Goal: Task Accomplishment & Management: Complete application form

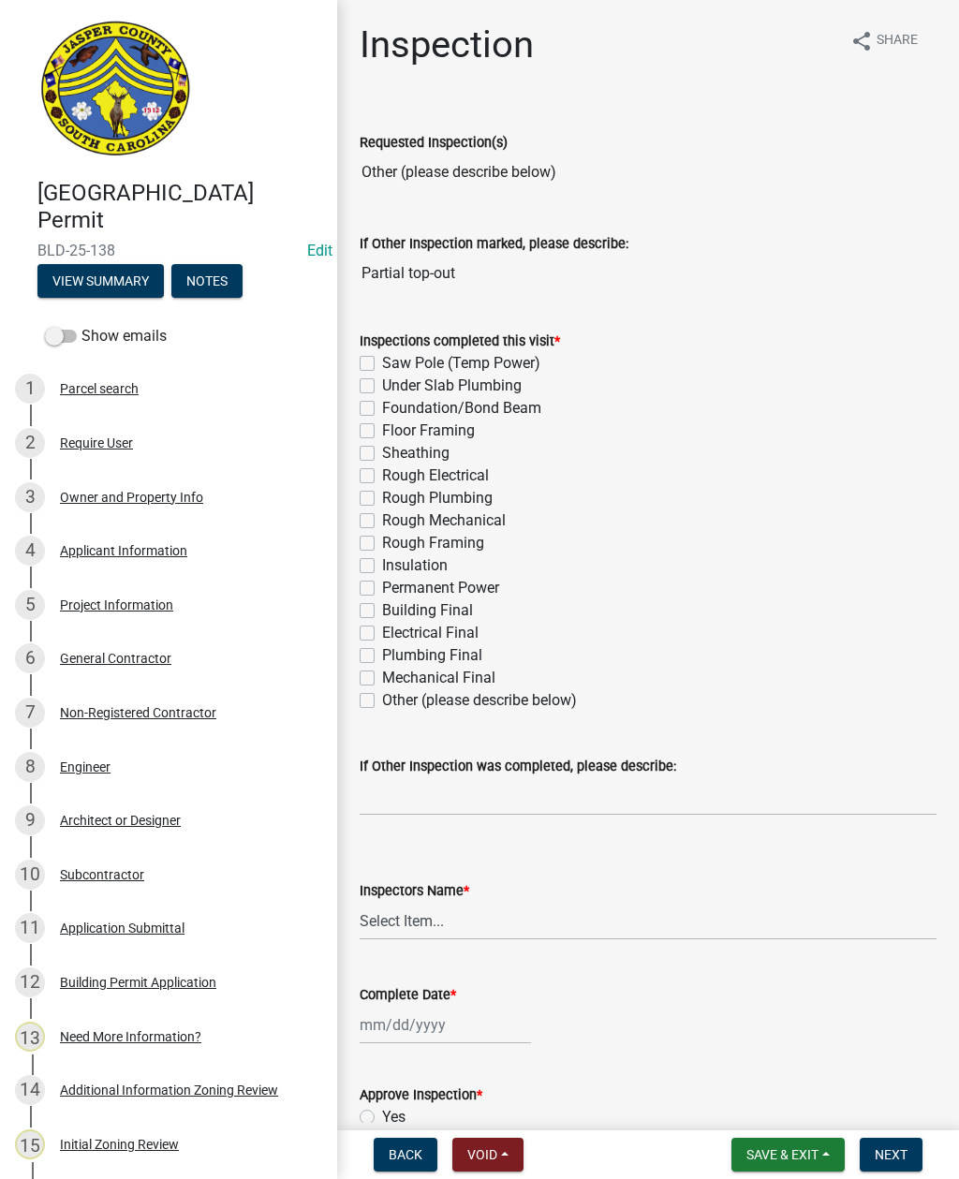
click at [382, 700] on label "Other (please describe below)" at bounding box center [479, 700] width 195 height 22
click at [382, 700] on input "Other (please describe below)" at bounding box center [388, 695] width 12 height 12
checkbox input "true"
checkbox input "false"
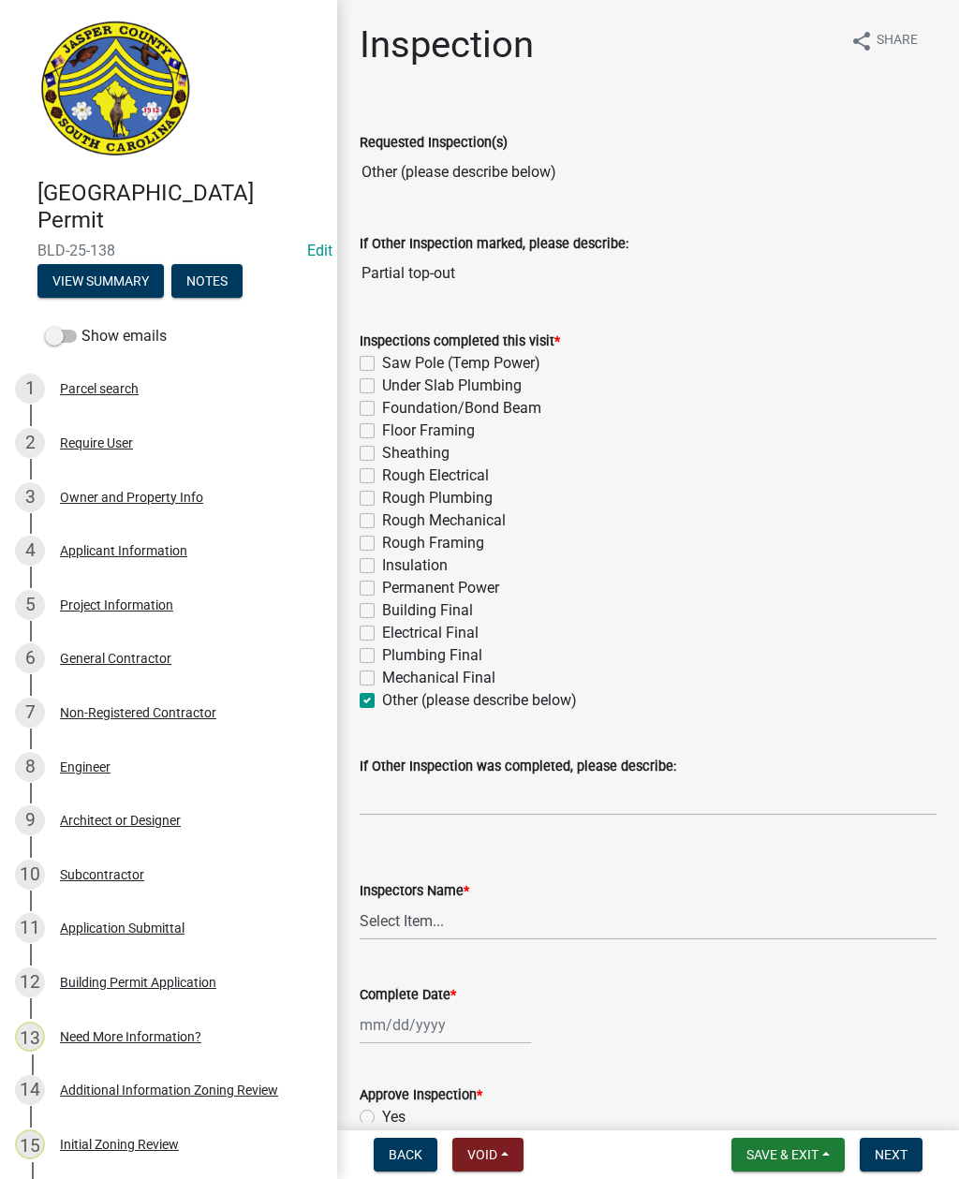
checkbox input "false"
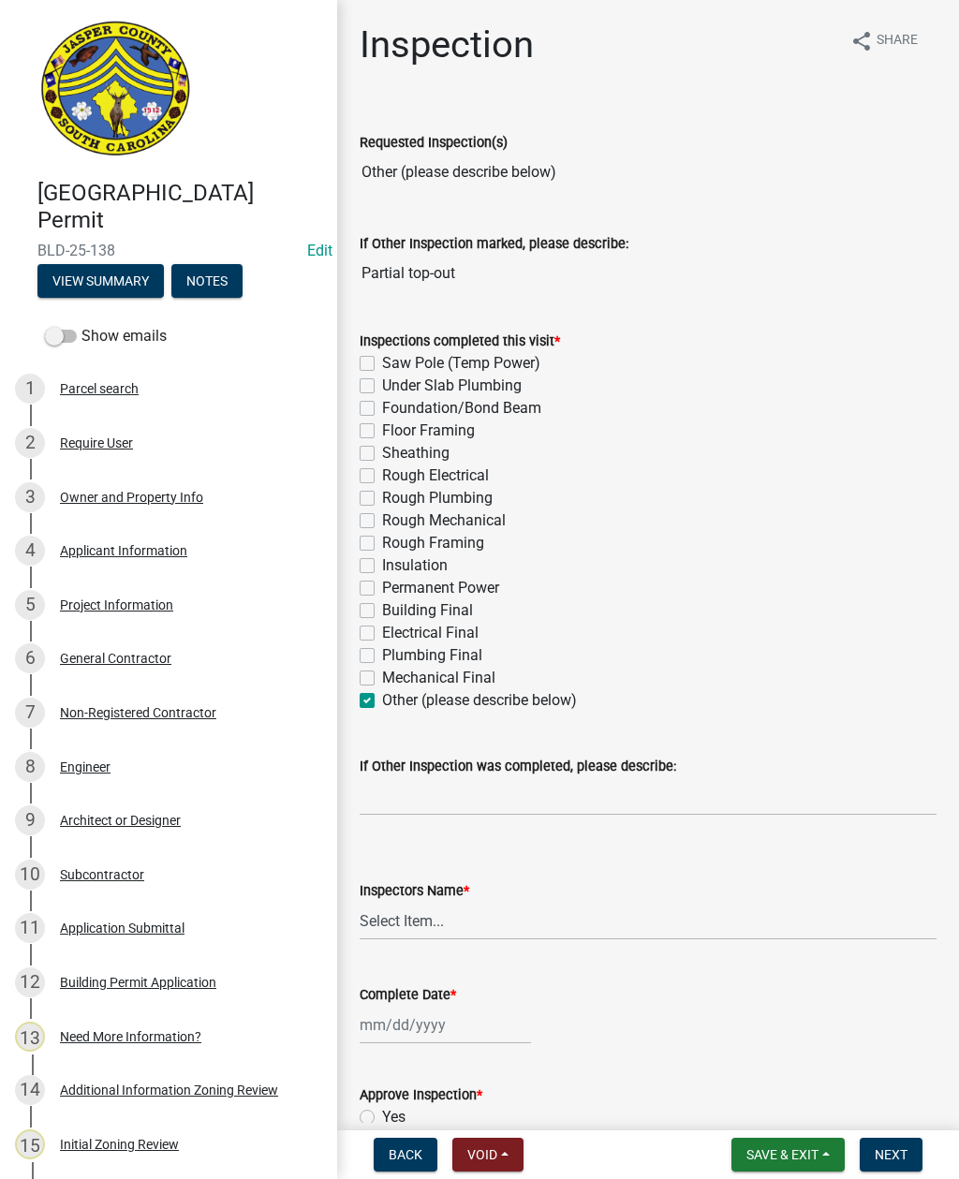
checkbox input "false"
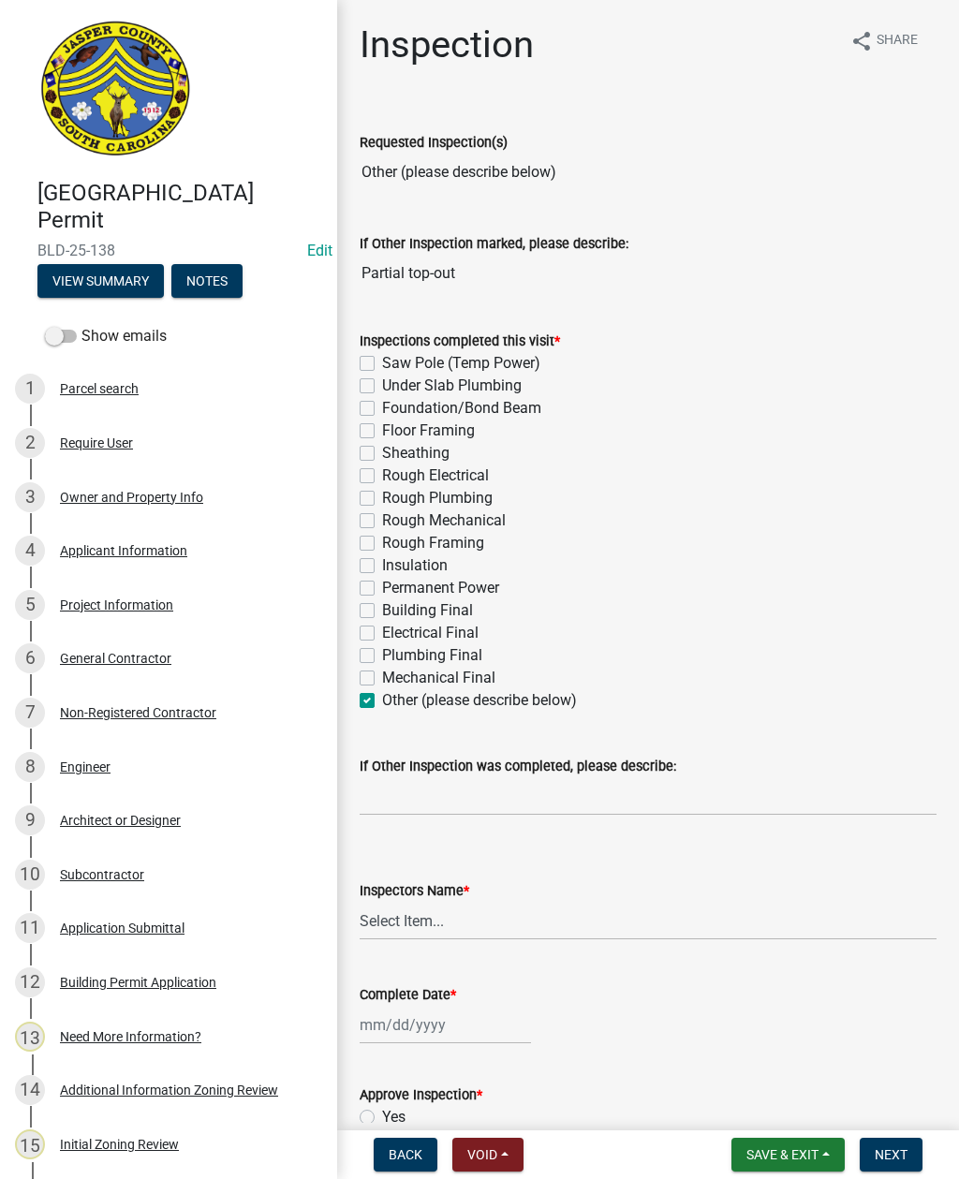
checkbox input "false"
click at [382, 707] on label "Other (please describe below)" at bounding box center [479, 700] width 195 height 22
click at [382, 702] on input "Other (please describe below)" at bounding box center [388, 695] width 12 height 12
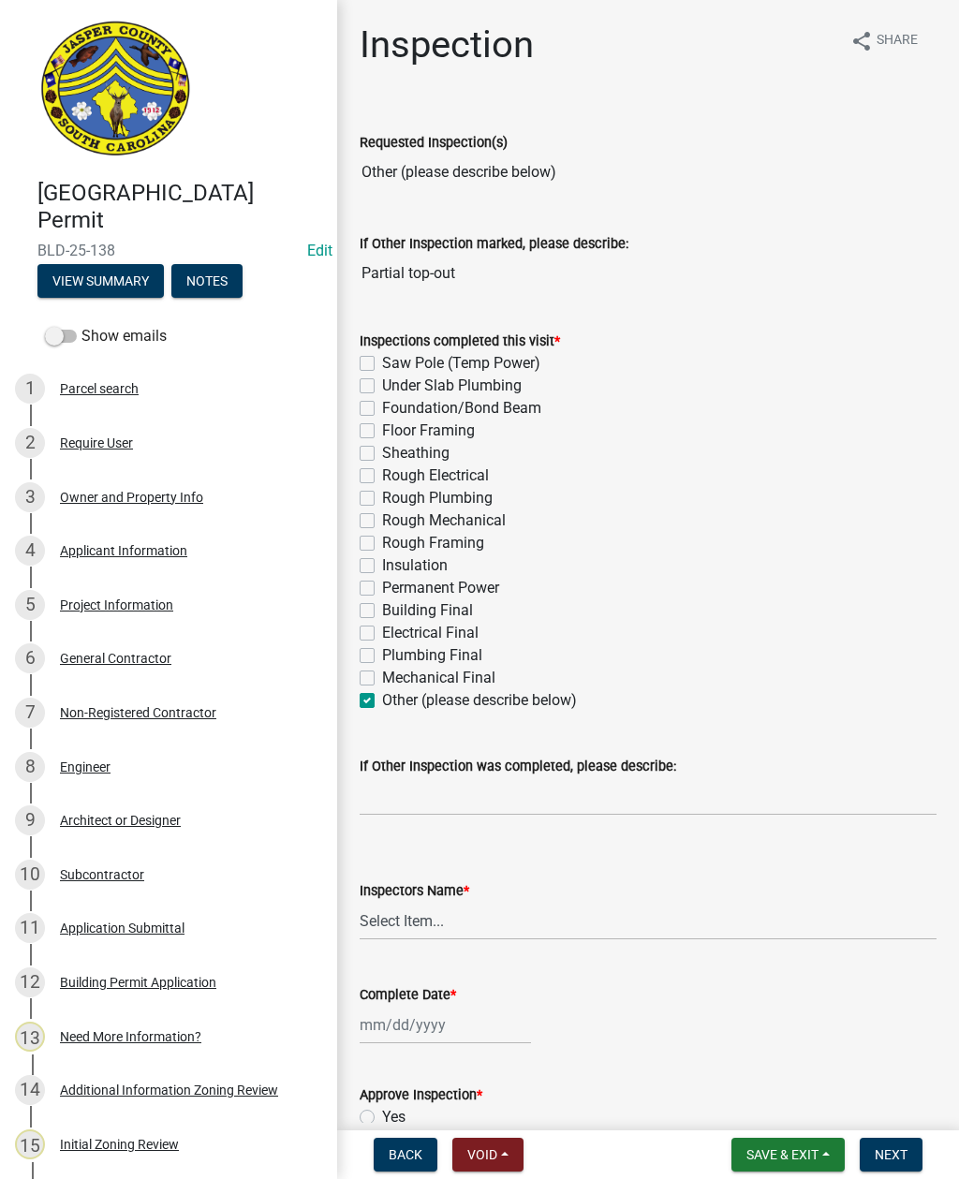
checkbox input "false"
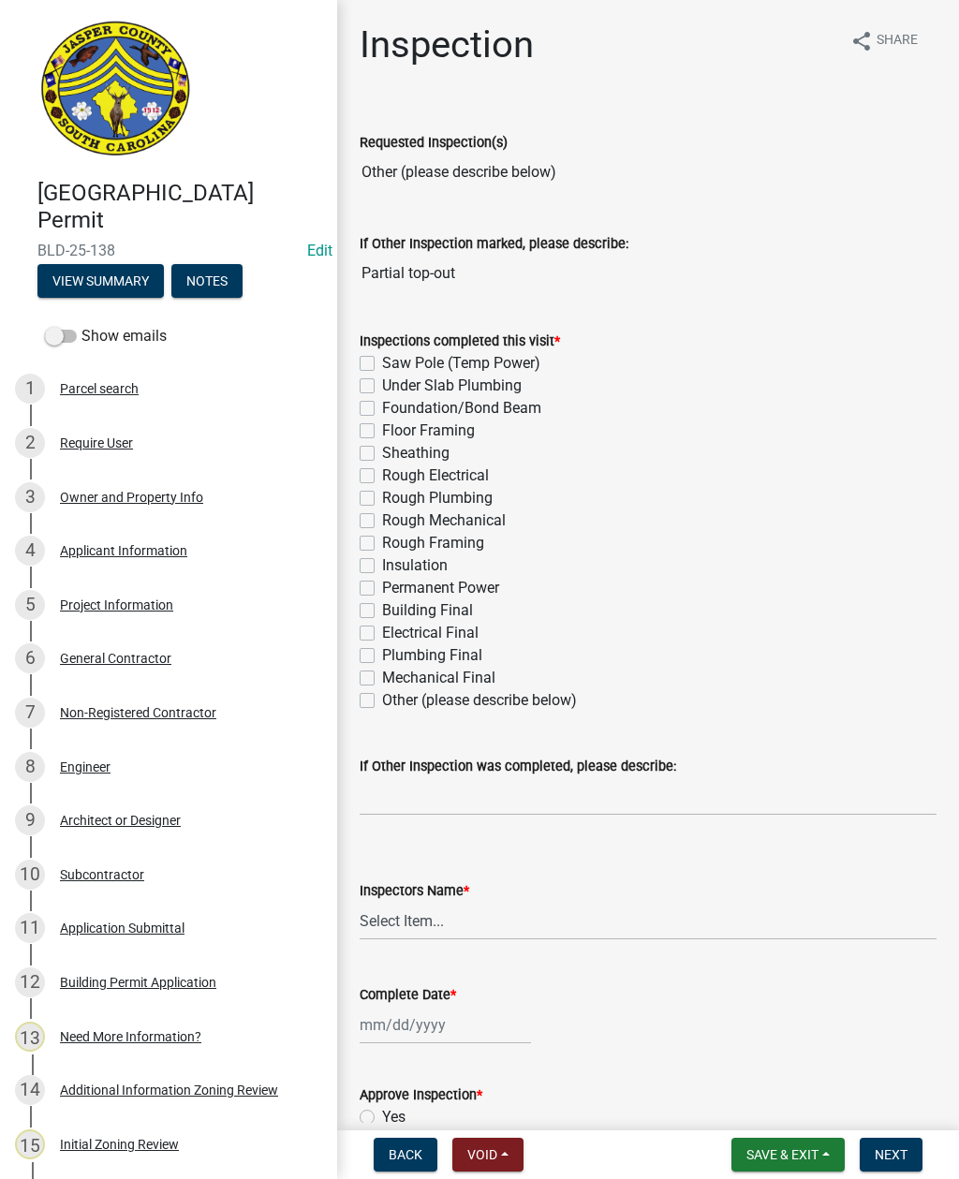
checkbox input "false"
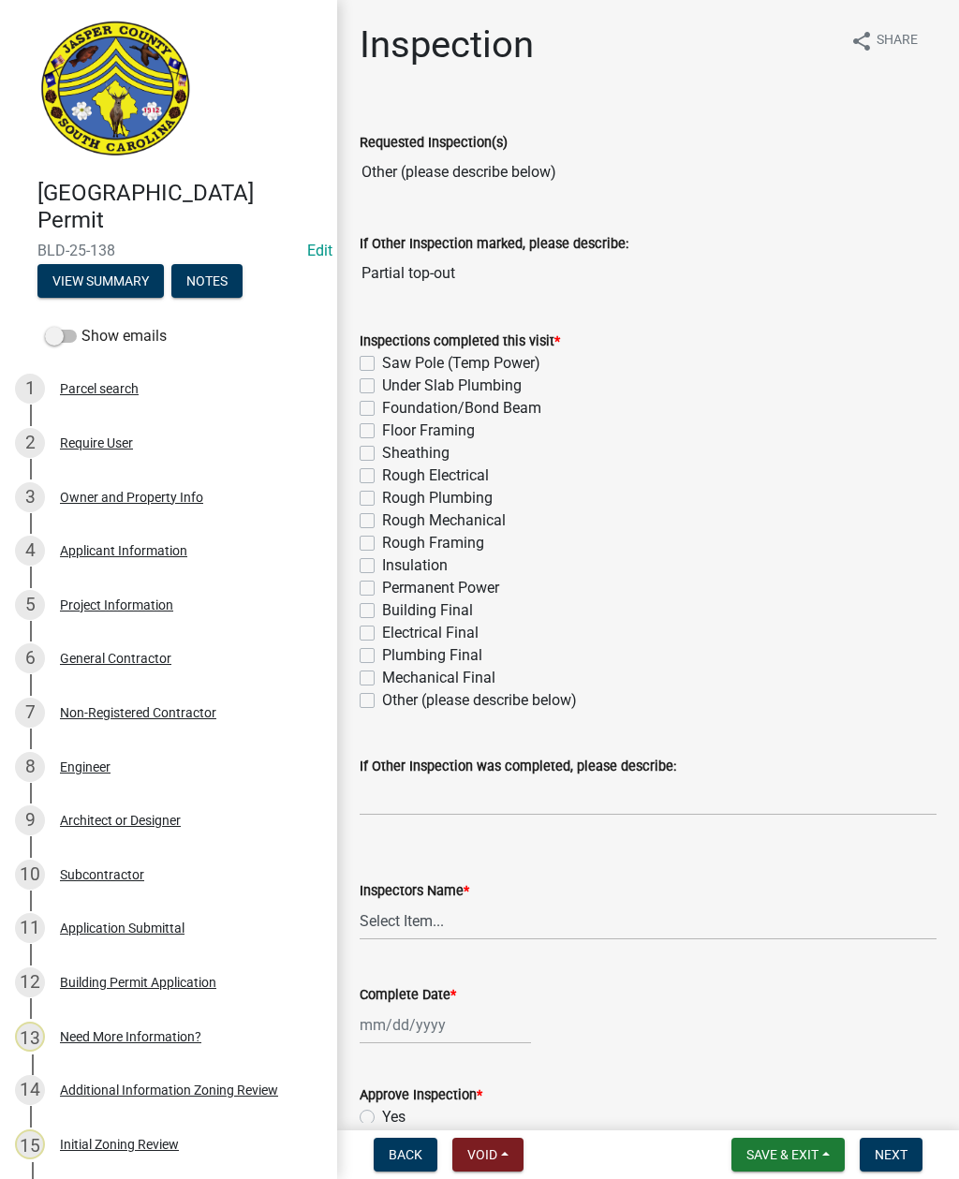
checkbox input "false"
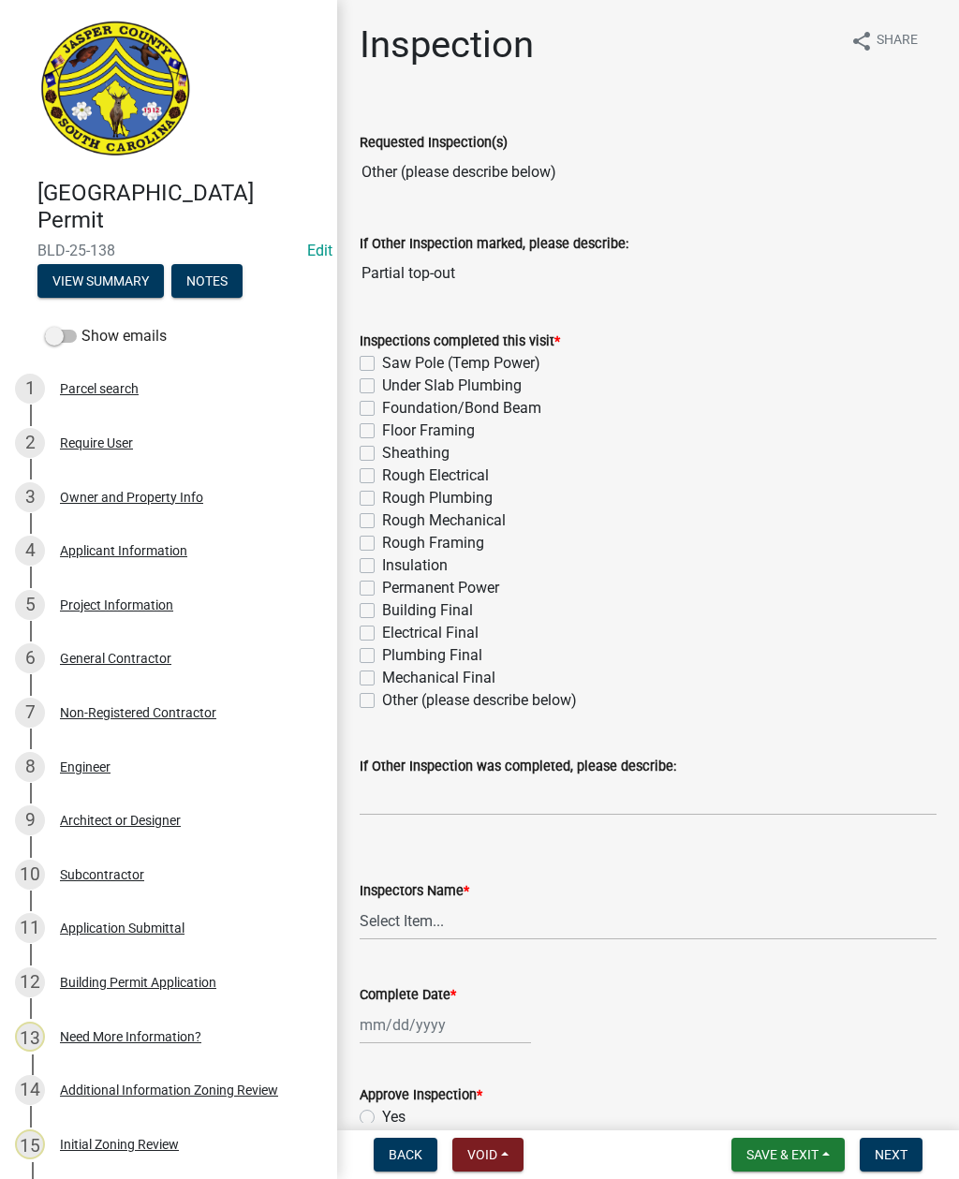
checkbox input "false"
click at [348, 709] on div "Inspections completed this visit * Saw Pole (Temp Power) Under Slab Plumbing Fo…" at bounding box center [648, 509] width 605 height 405
click at [382, 695] on label "Other (please describe below)" at bounding box center [479, 700] width 195 height 22
click at [382, 695] on input "Other (please describe below)" at bounding box center [388, 695] width 12 height 12
checkbox input "true"
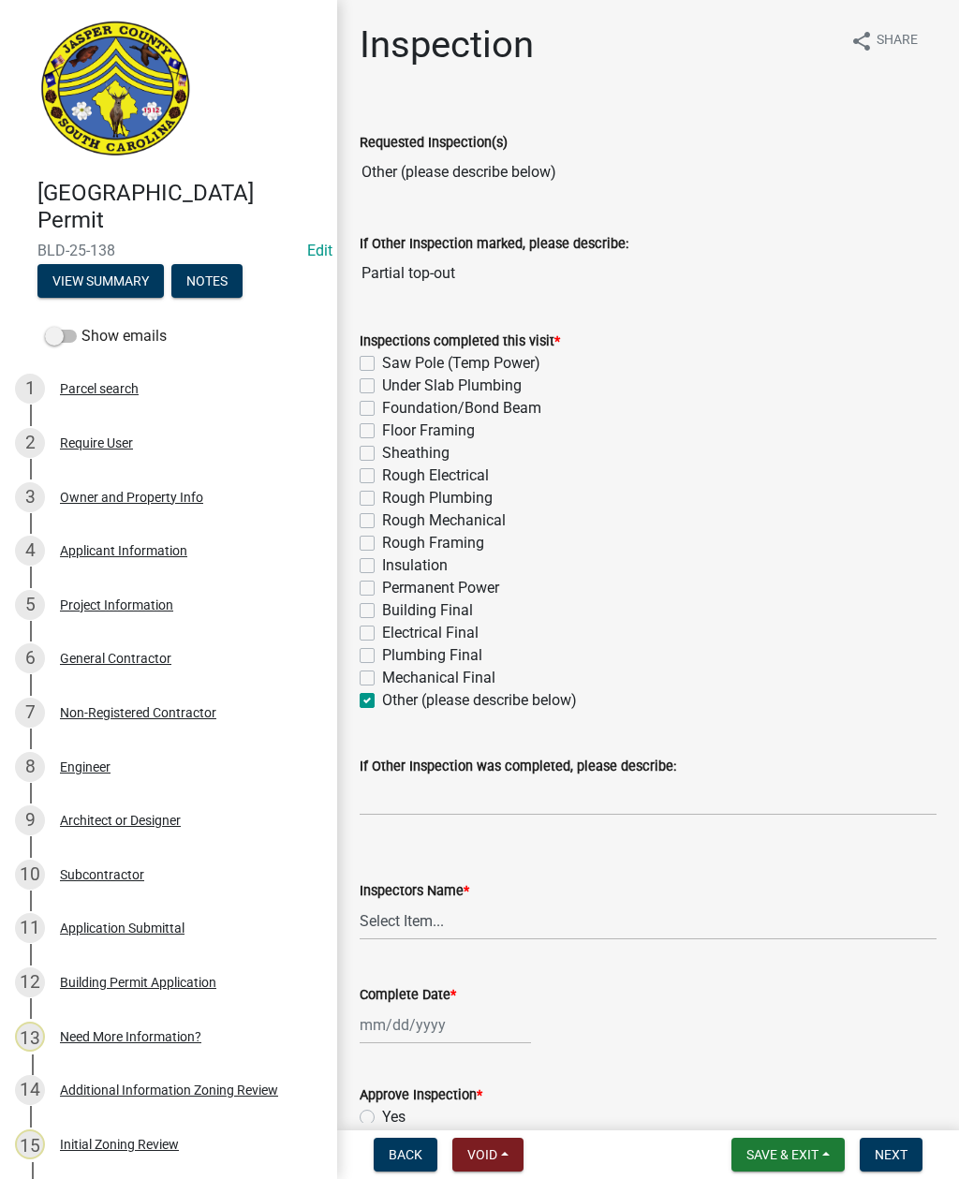
checkbox input "false"
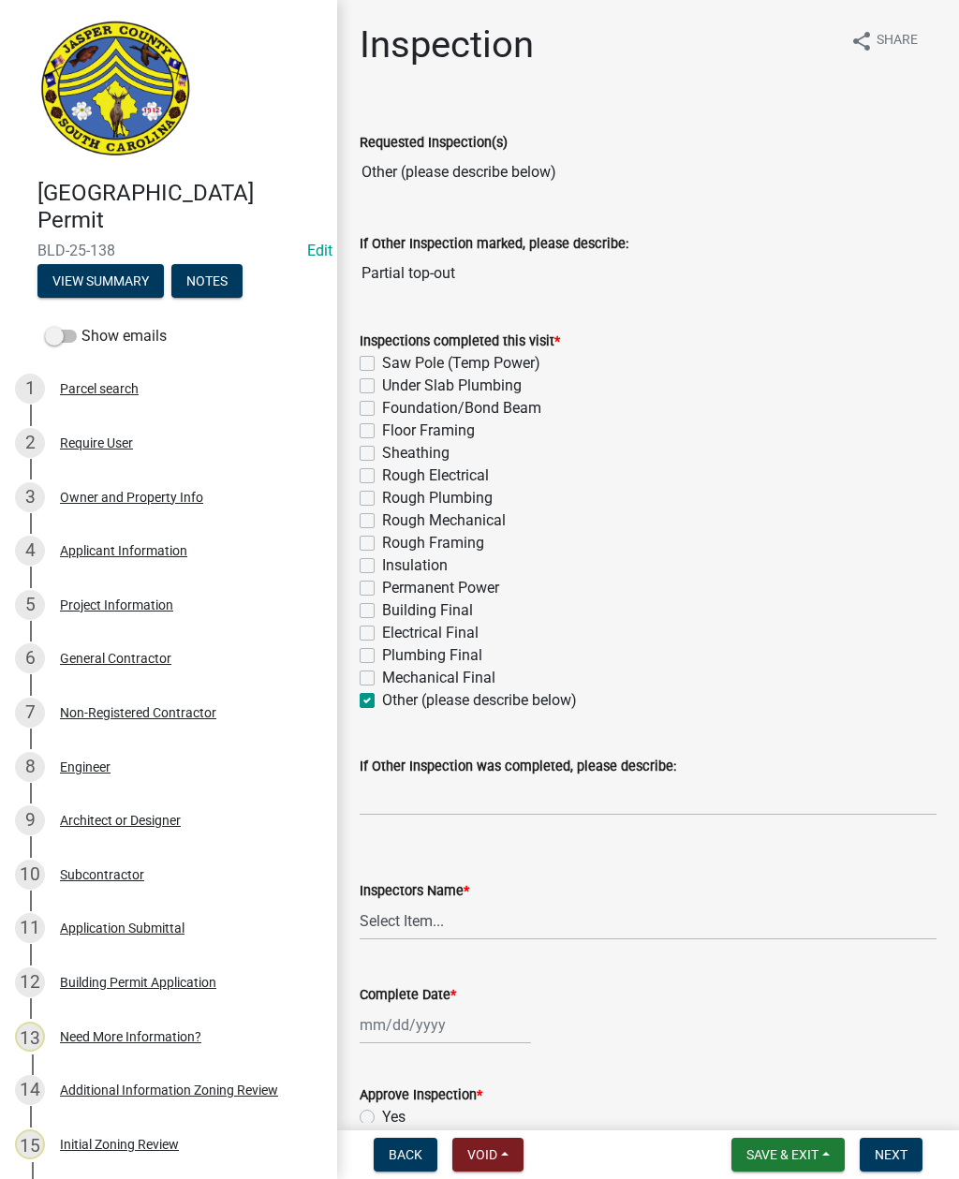
checkbox input "false"
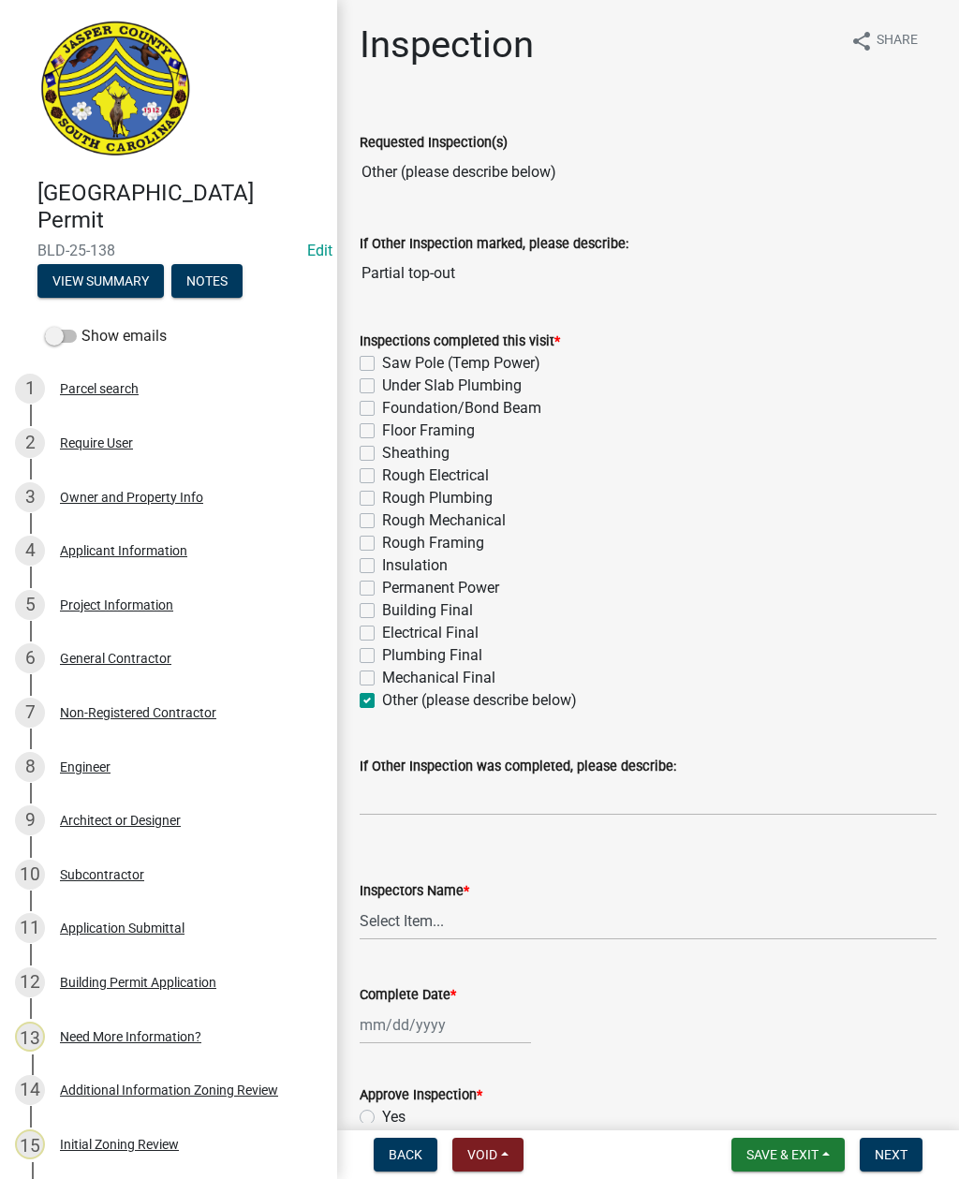
checkbox input "false"
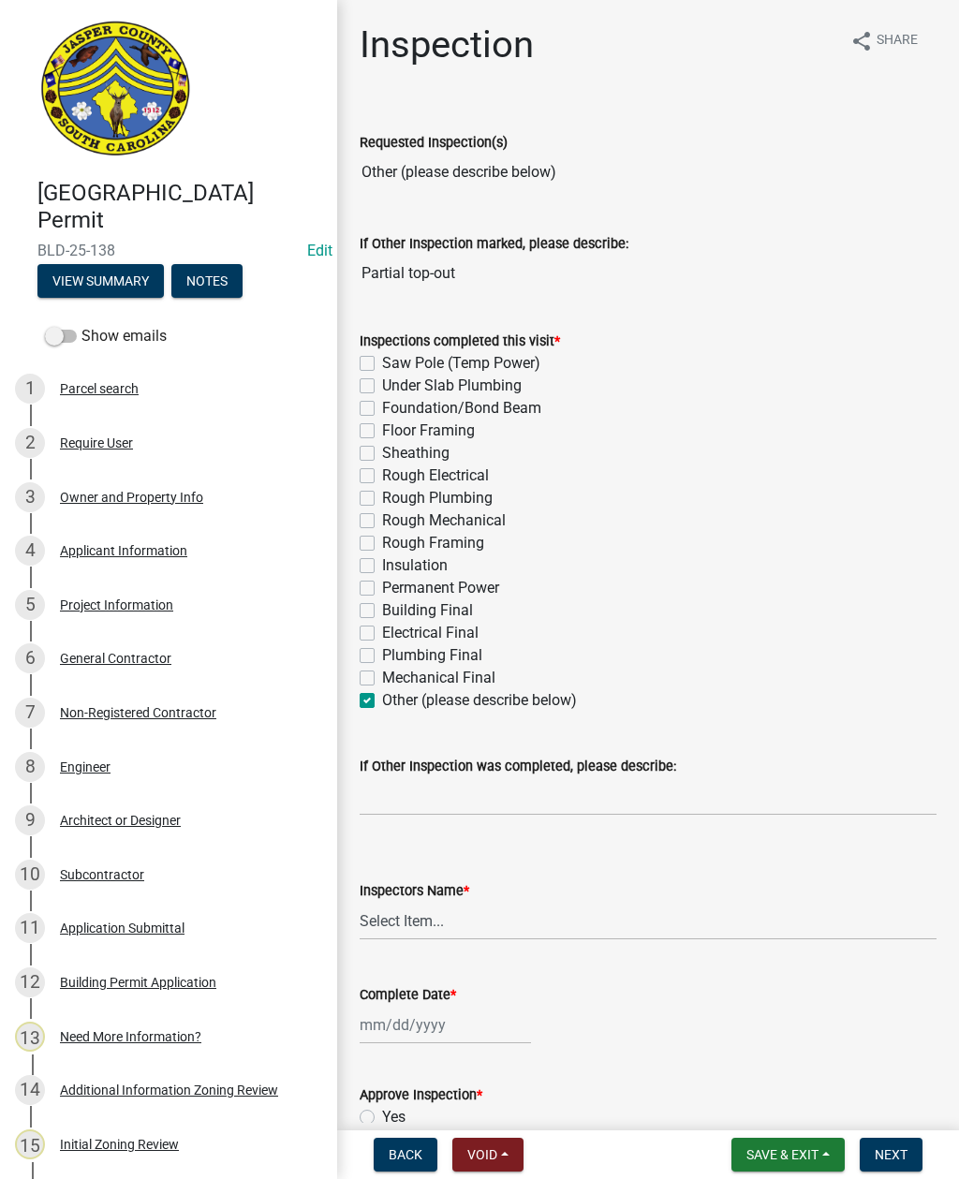
checkbox input "true"
click at [397, 793] on input "If Other Inspection was completed, please describe:" at bounding box center [648, 797] width 577 height 38
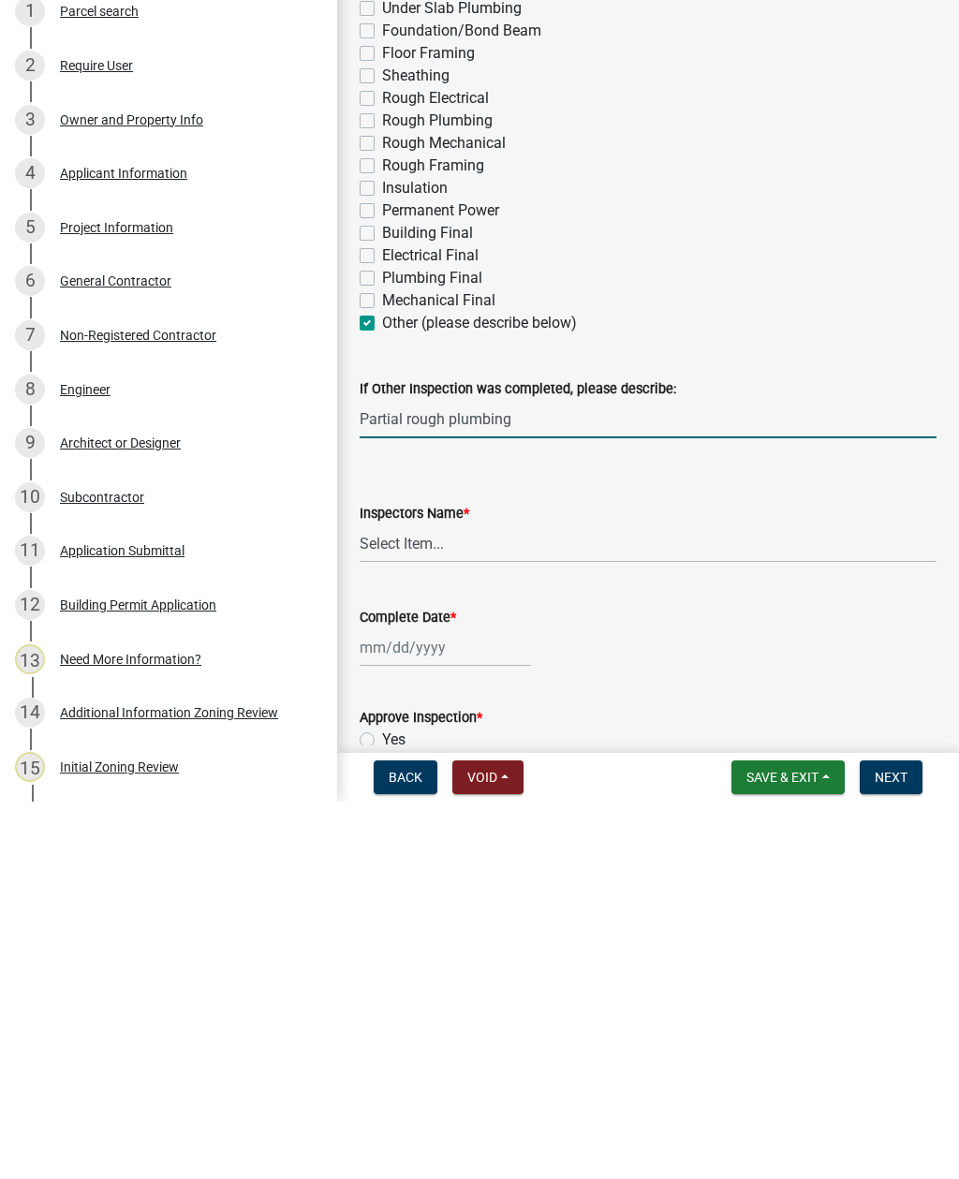
type input "Partial rough plumbing"
click at [429, 902] on select "Select Item... [EMAIL_ADDRESS][DOMAIN_NAME] ([PERSON_NAME] ) rcampbell ([PERSON…" at bounding box center [648, 921] width 577 height 38
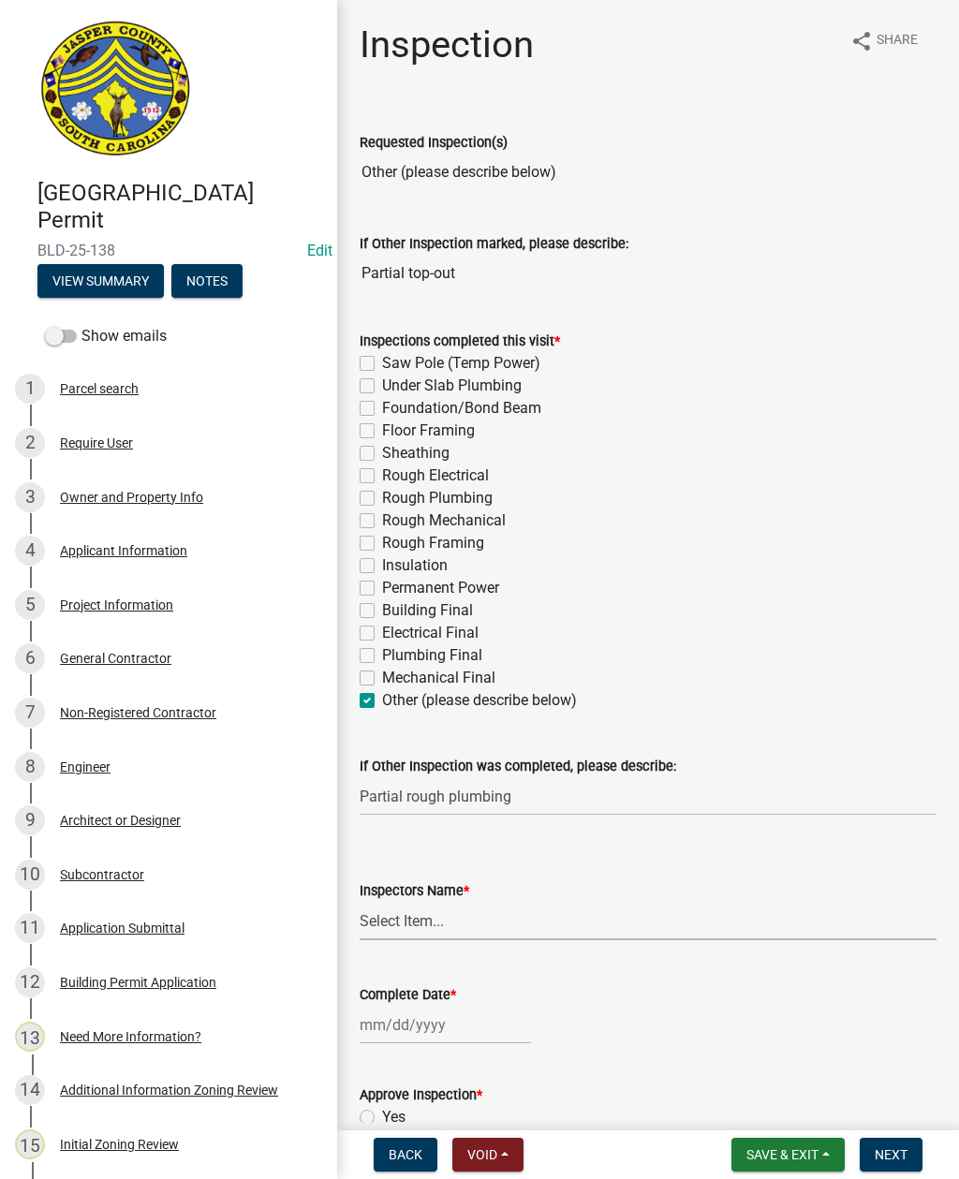
select select "2d9ba1e5-2fdd-4b15-98d0-073dcbeb5880"
click at [418, 1038] on div at bounding box center [445, 1025] width 171 height 38
select select "10"
select select "2025"
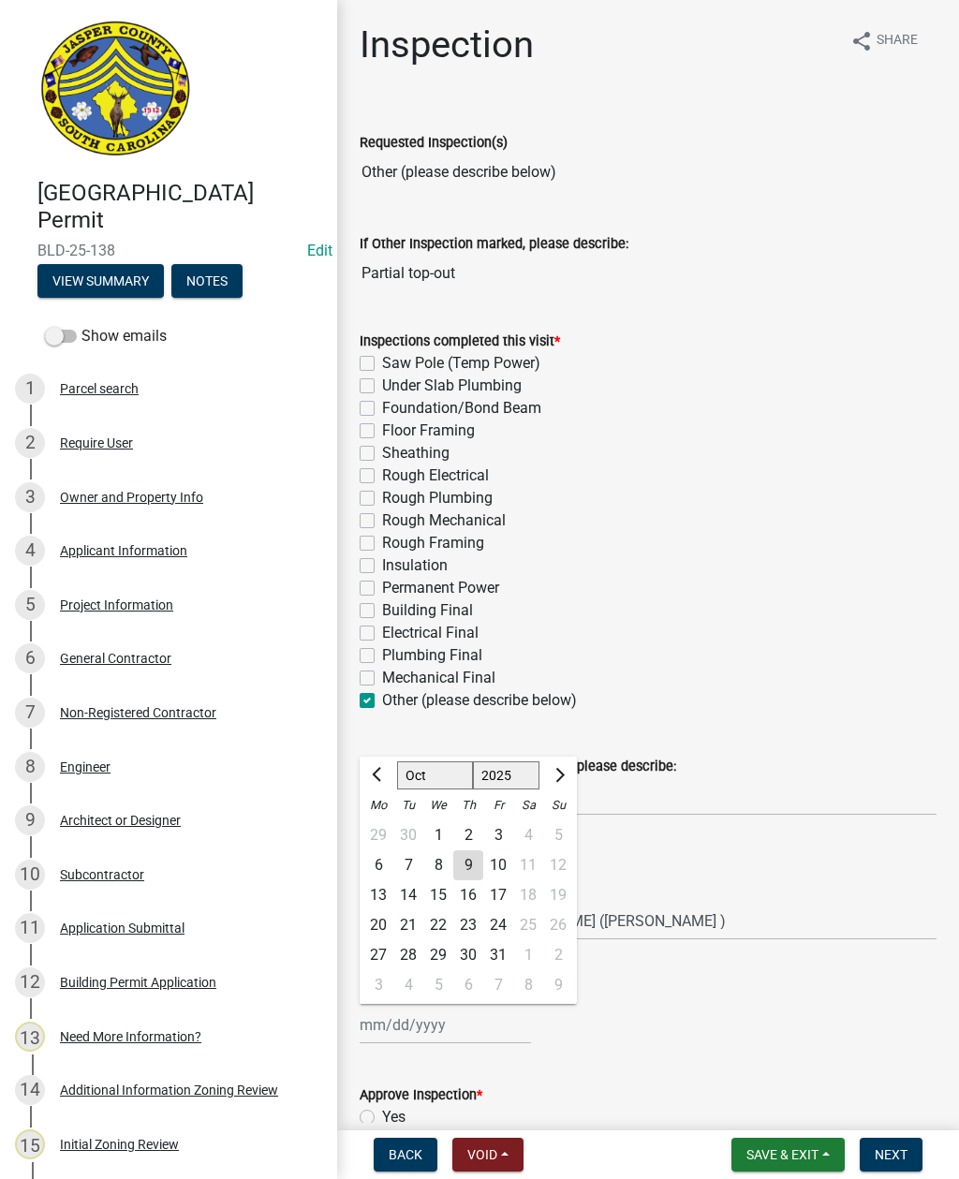
click at [459, 870] on div "9" at bounding box center [468, 866] width 30 height 30
type input "[DATE]"
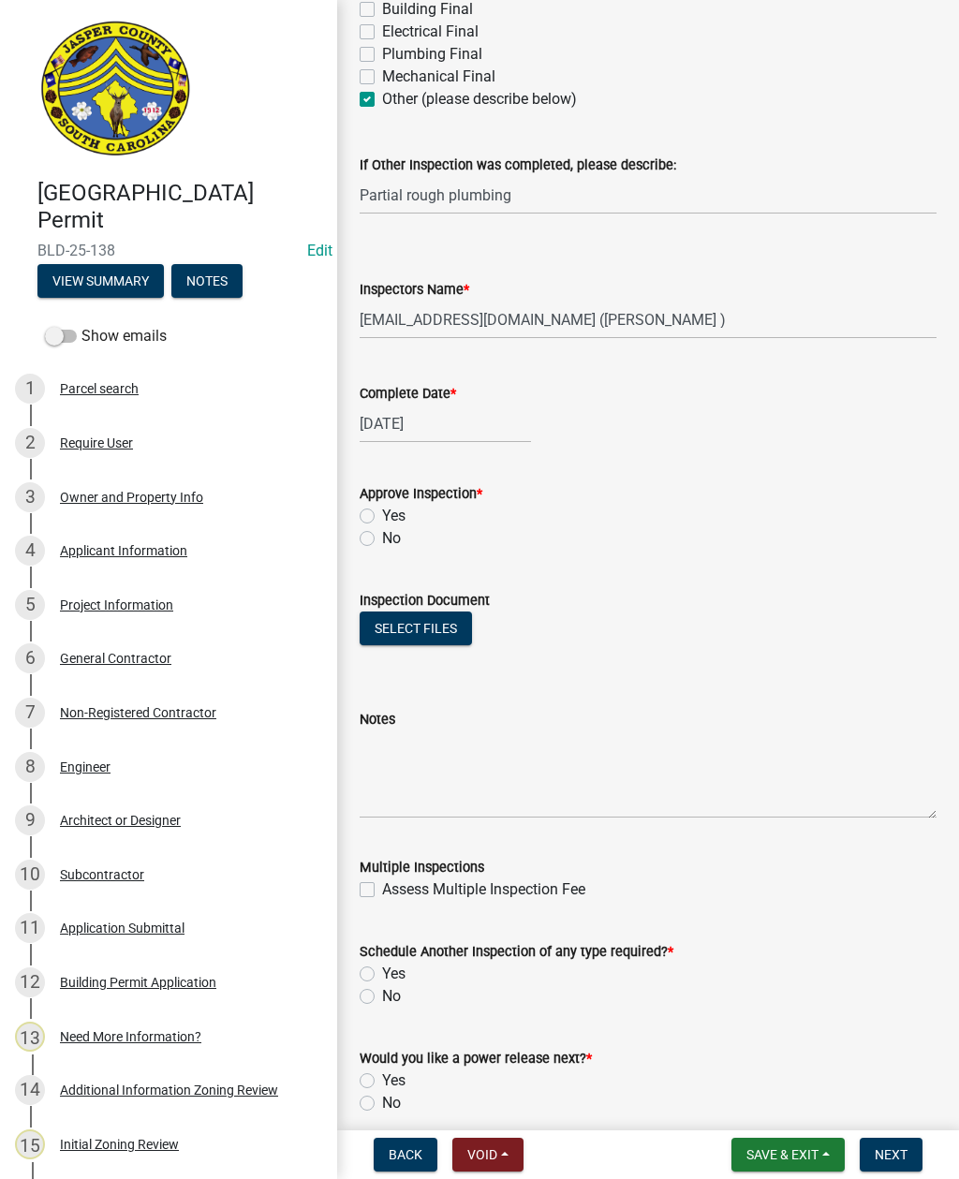
scroll to position [602, 0]
click at [382, 509] on label "Yes" at bounding box center [393, 515] width 23 height 22
click at [382, 509] on input "Yes" at bounding box center [388, 510] width 12 height 12
radio input "true"
click at [410, 621] on button "Select files" at bounding box center [416, 628] width 112 height 34
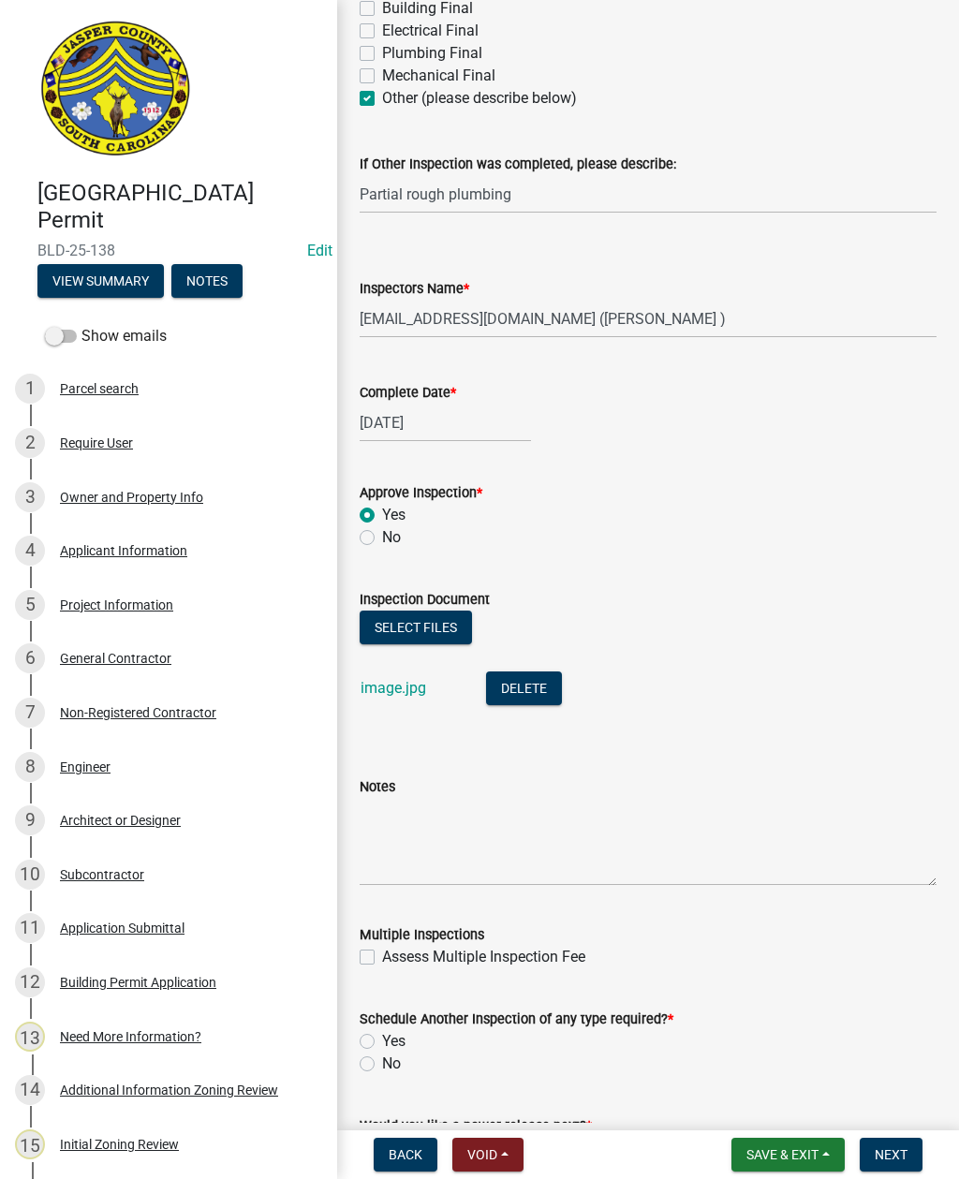
click at [382, 1040] on label "Yes" at bounding box center [393, 1041] width 23 height 22
click at [382, 1040] on input "Yes" at bounding box center [388, 1036] width 12 height 12
radio input "true"
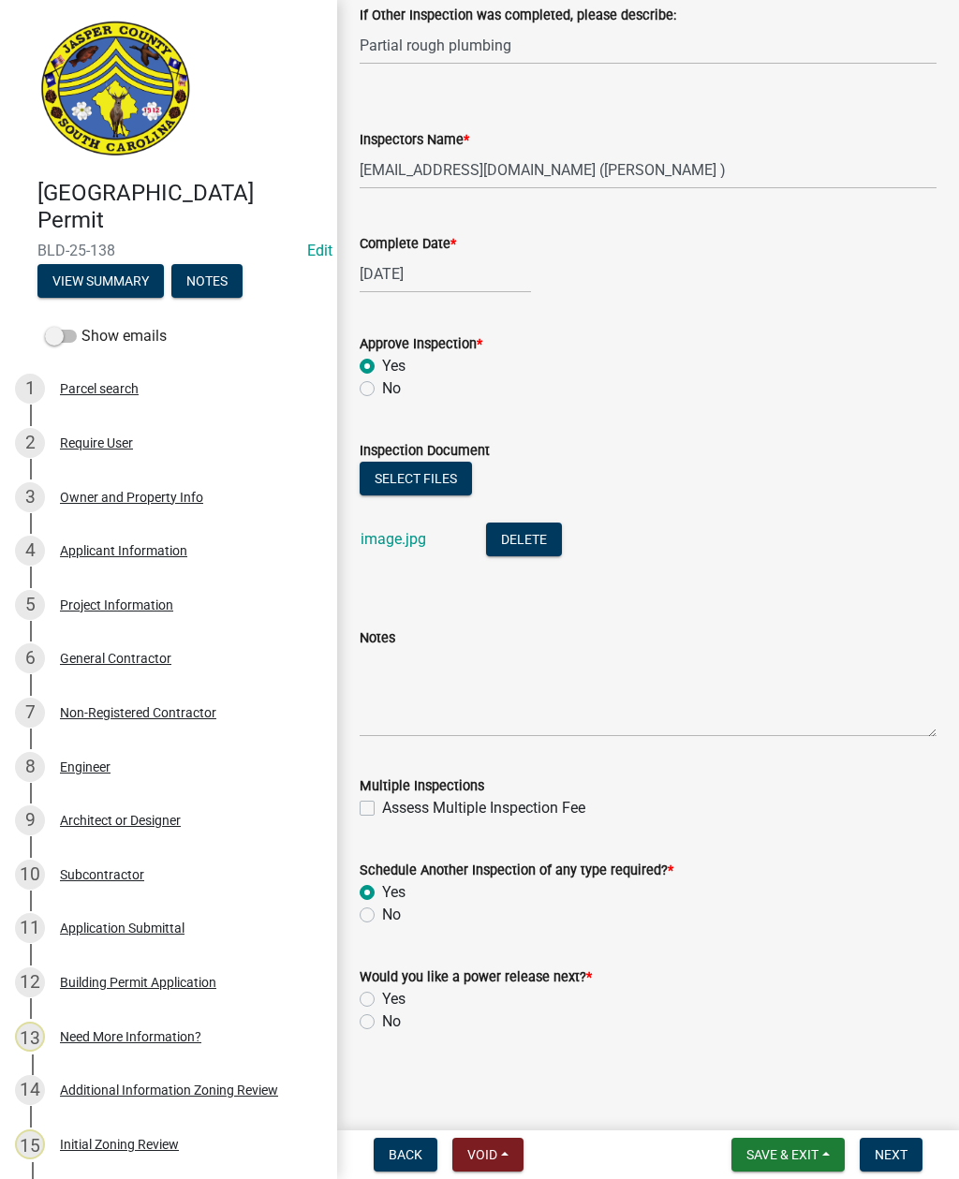
scroll to position [751, 0]
click at [382, 1026] on label "No" at bounding box center [391, 1022] width 19 height 22
click at [382, 1023] on input "No" at bounding box center [388, 1017] width 12 height 12
radio input "true"
click at [893, 1148] on span "Next" at bounding box center [891, 1155] width 33 height 15
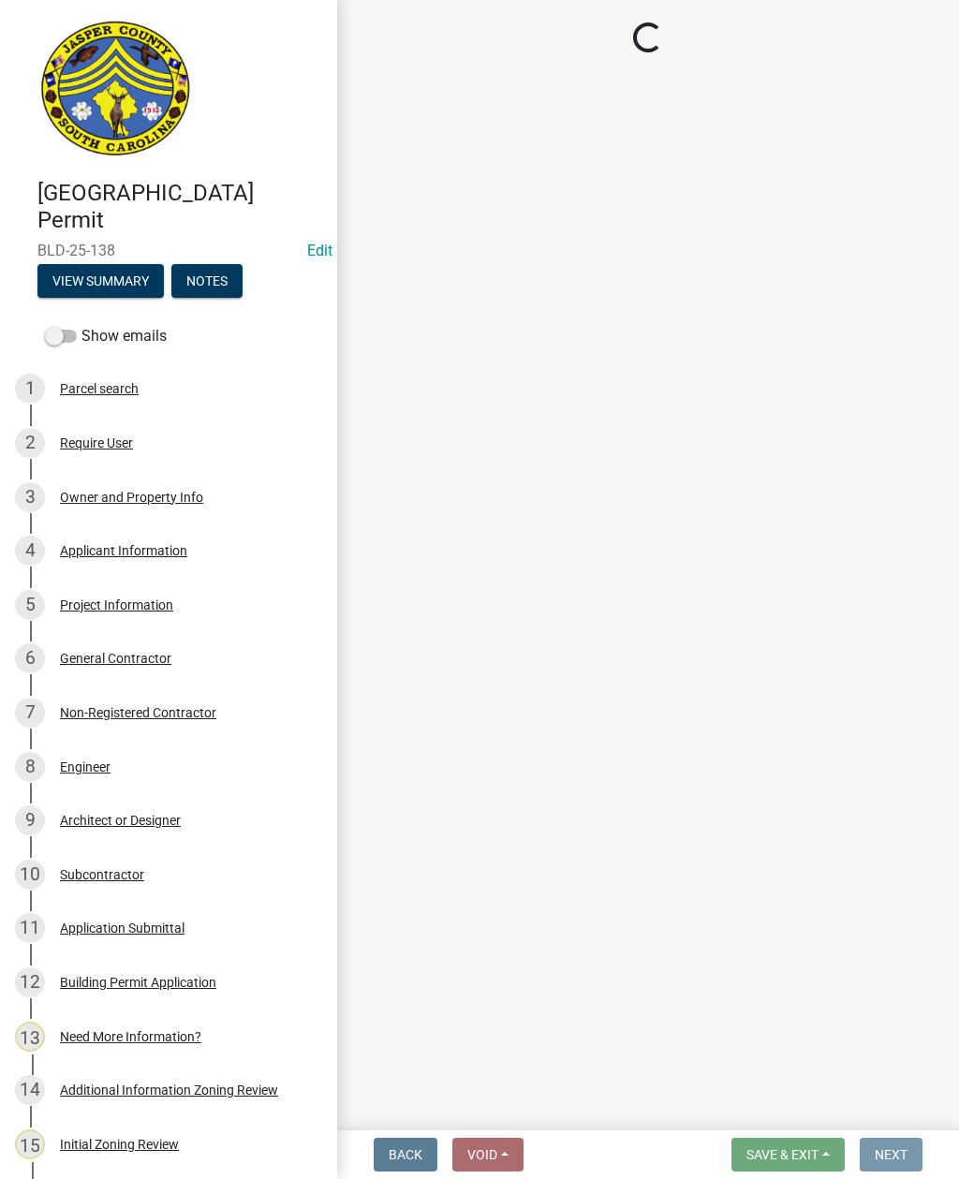
scroll to position [0, 0]
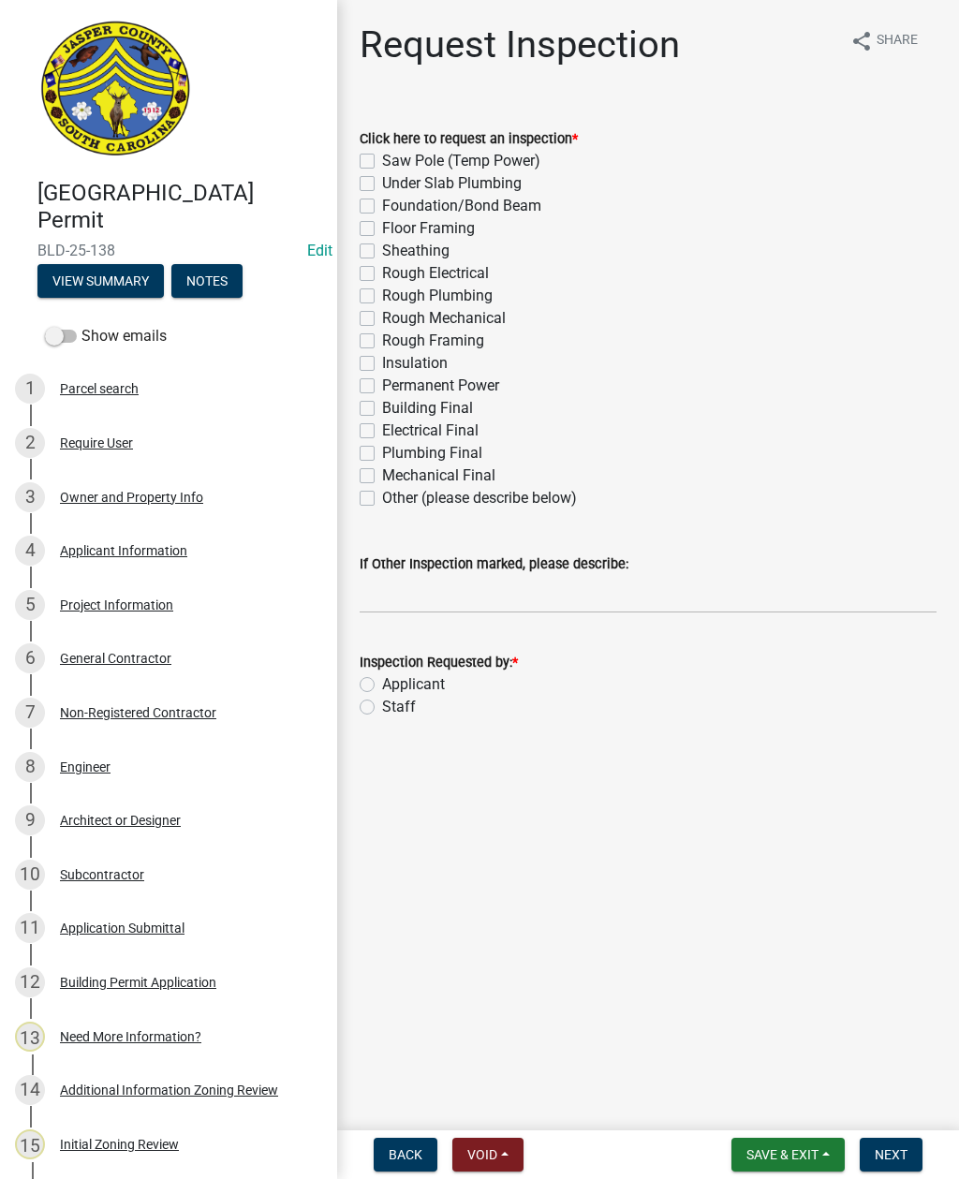
click at [803, 1152] on span "Save & Exit" at bounding box center [783, 1155] width 72 height 15
click at [761, 1111] on button "Save & Exit" at bounding box center [770, 1106] width 150 height 45
